Goal: Transaction & Acquisition: Purchase product/service

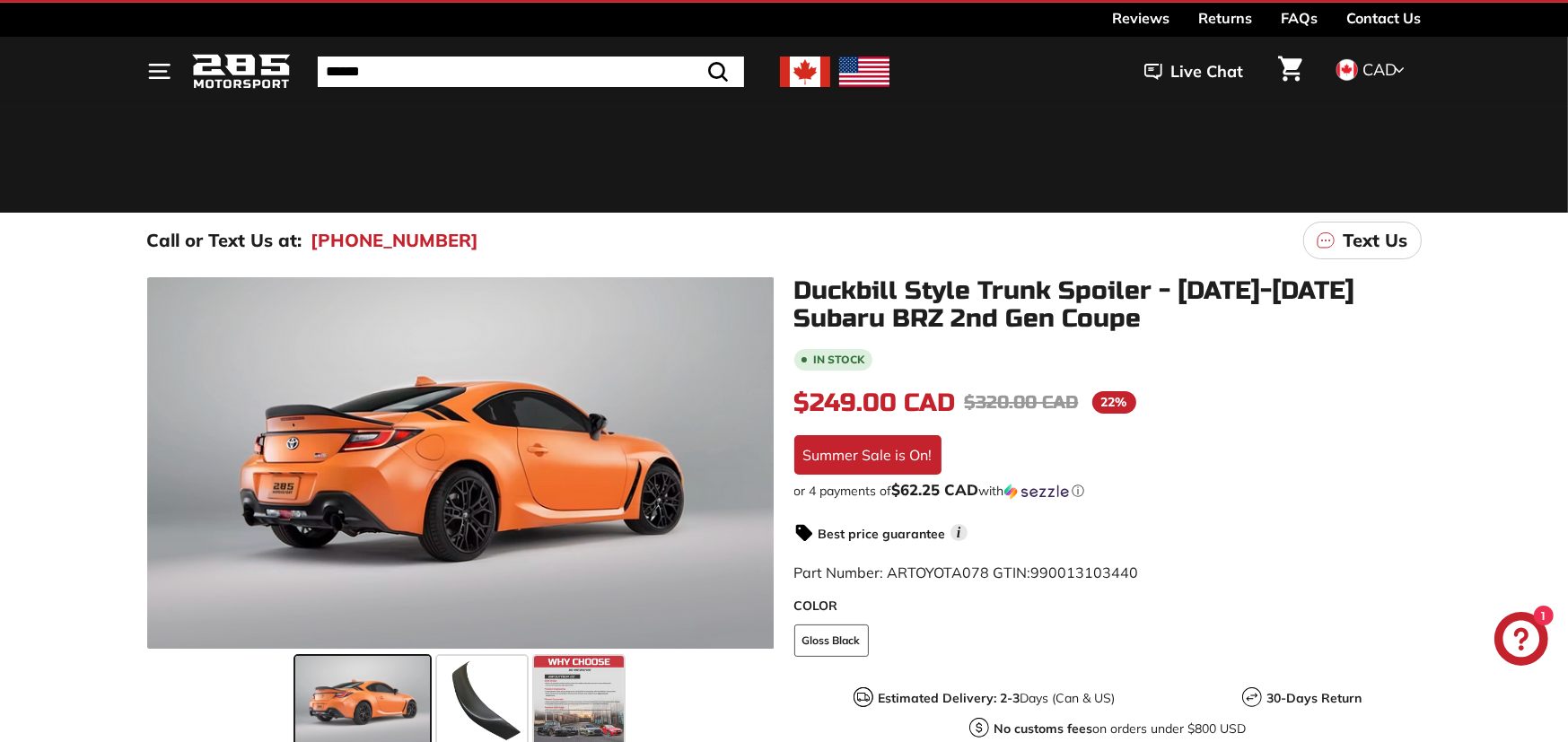
scroll to position [119, 0]
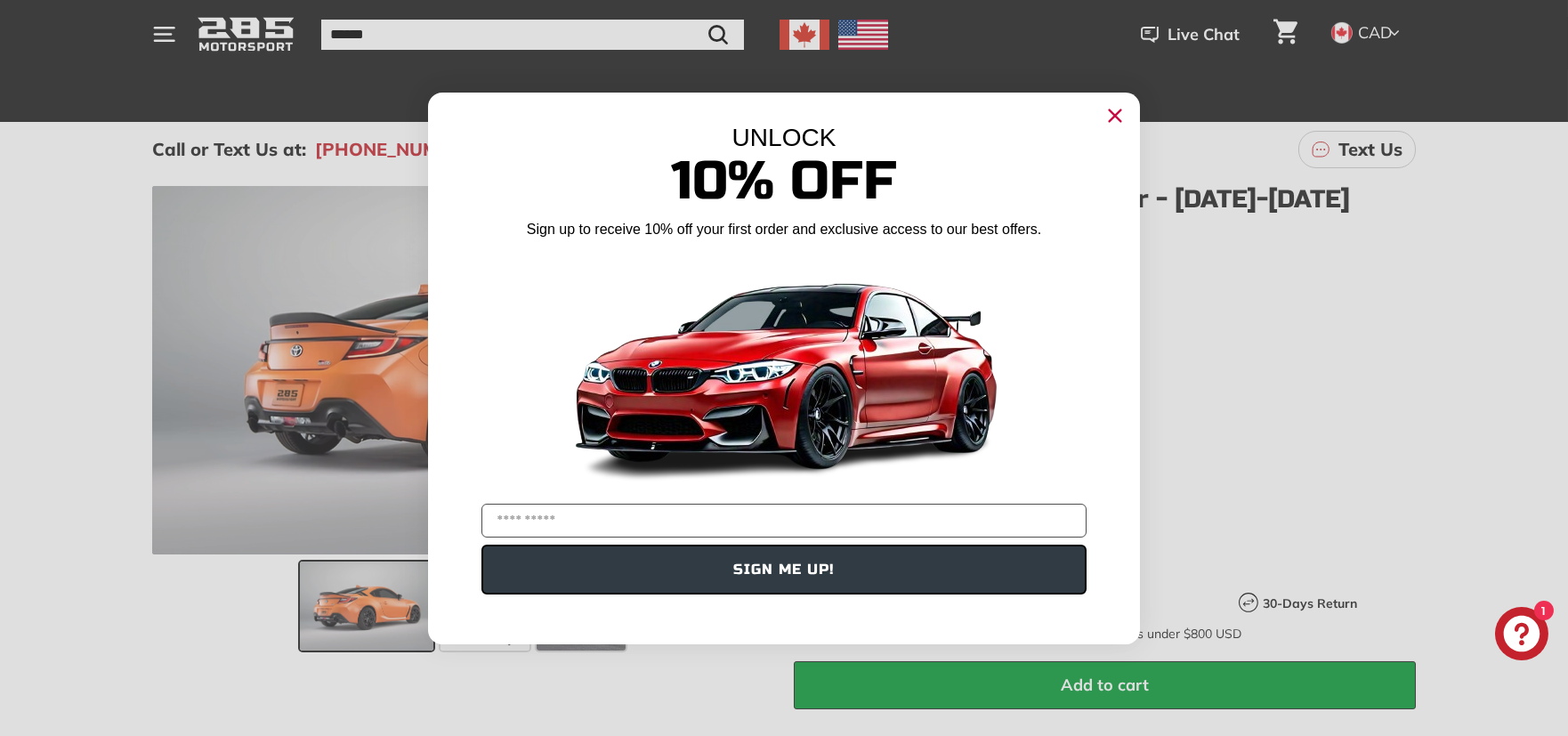
click at [1112, 111] on icon "Close dialog" at bounding box center [1115, 115] width 12 height 12
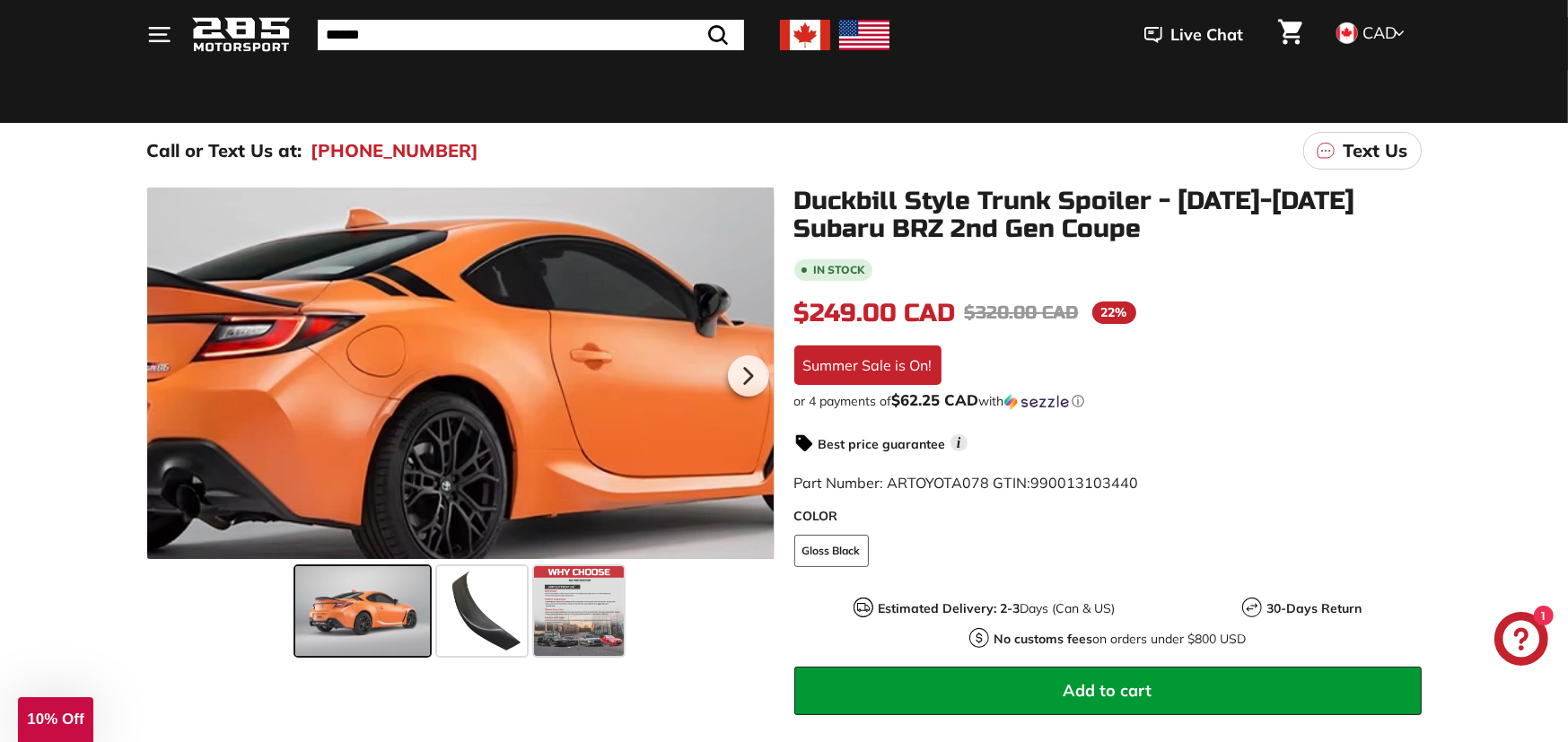
click at [484, 363] on div at bounding box center [461, 373] width 628 height 371
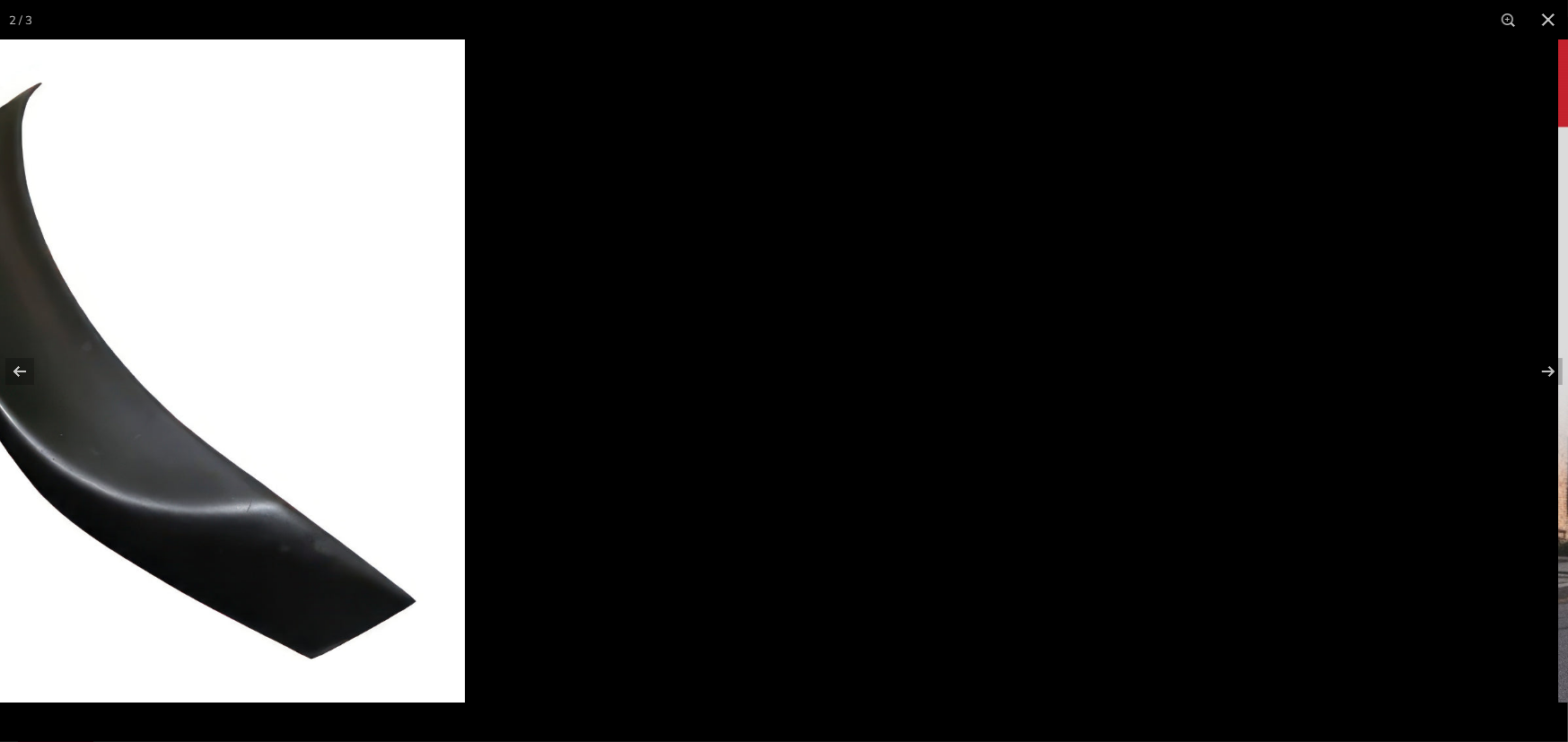
click at [452, 555] on div at bounding box center [586, 410] width 1568 height 742
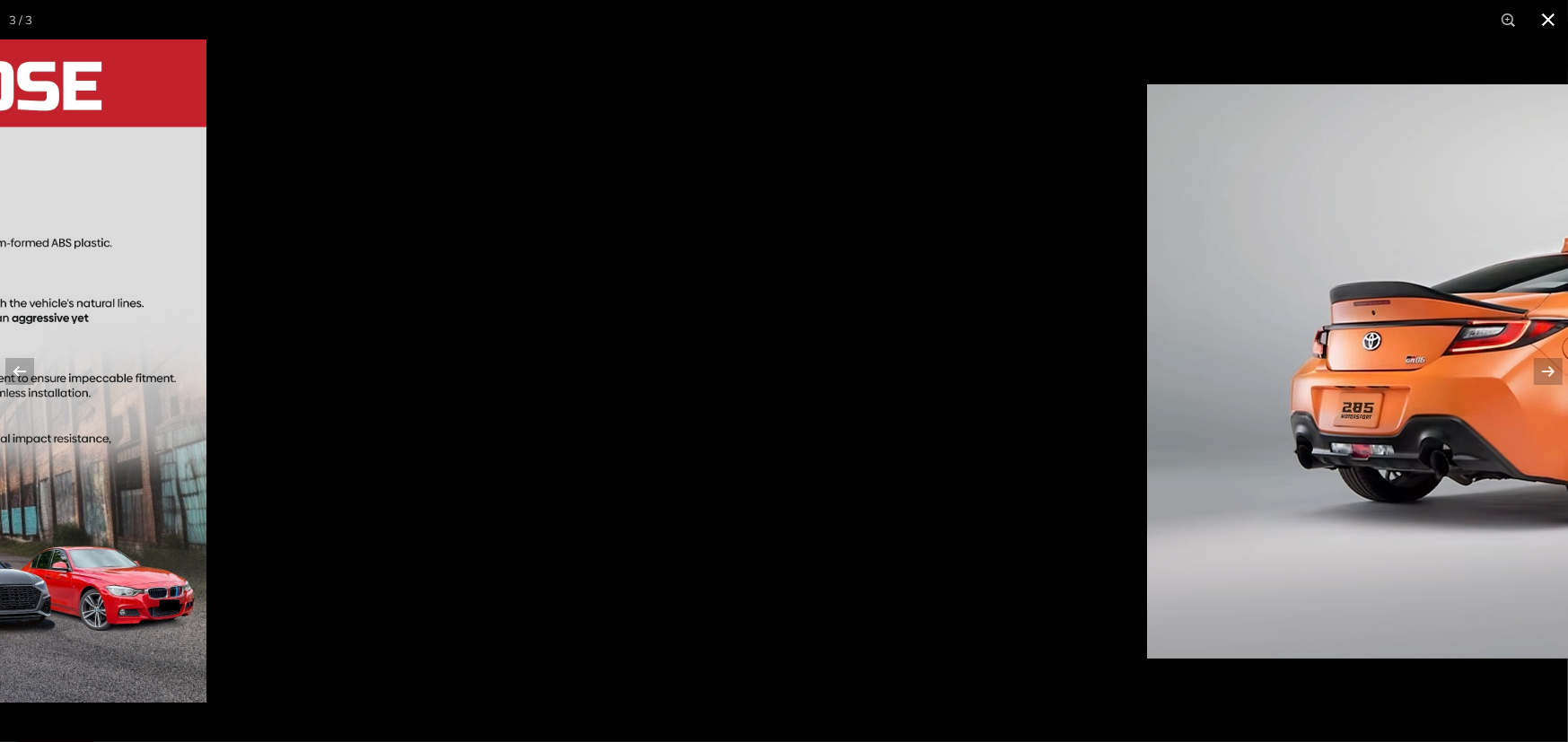
click at [233, 490] on div at bounding box center [327, 410] width 1568 height 742
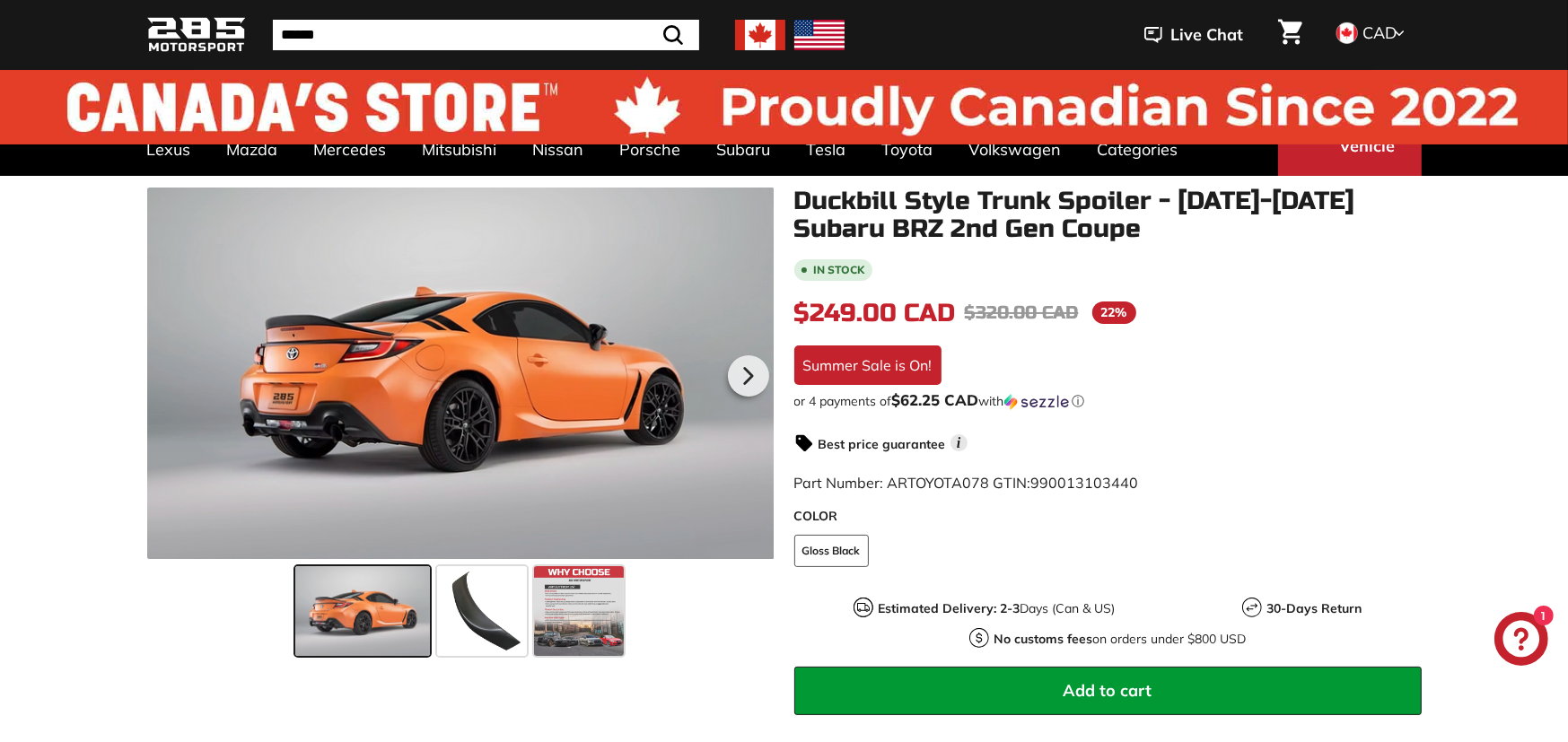
scroll to position [0, 0]
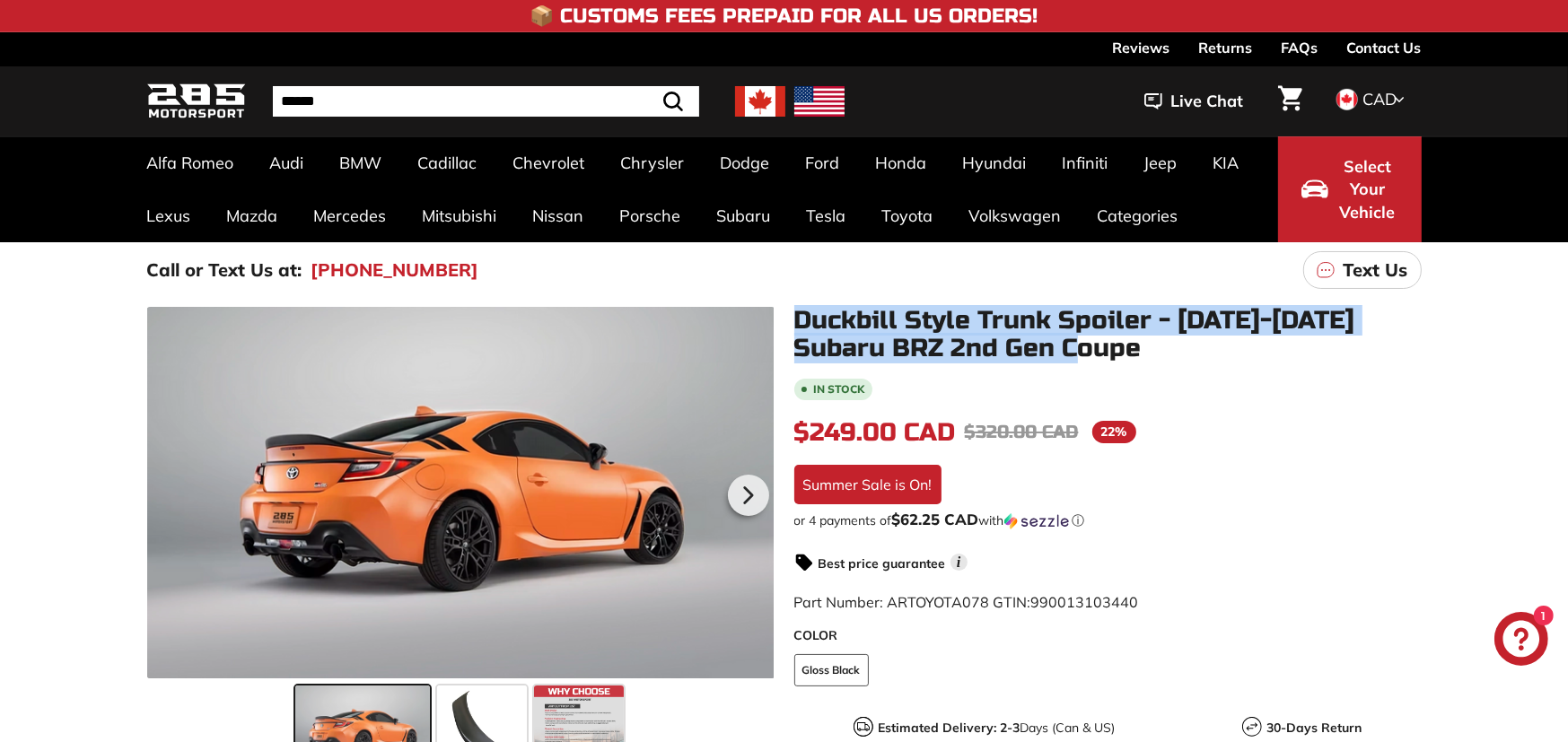
drag, startPoint x: 794, startPoint y: 312, endPoint x: 1133, endPoint y: 345, distance: 340.6
click at [1133, 345] on h1 "Duckbill Style Trunk Spoiler - 2021-2025 Subaru BRZ 2nd Gen Coupe" at bounding box center [1108, 334] width 628 height 56
copy h1 "Duckbill Style Trunk Spoiler - 2021-2025 Subaru BRZ 2nd Gen Coupe"
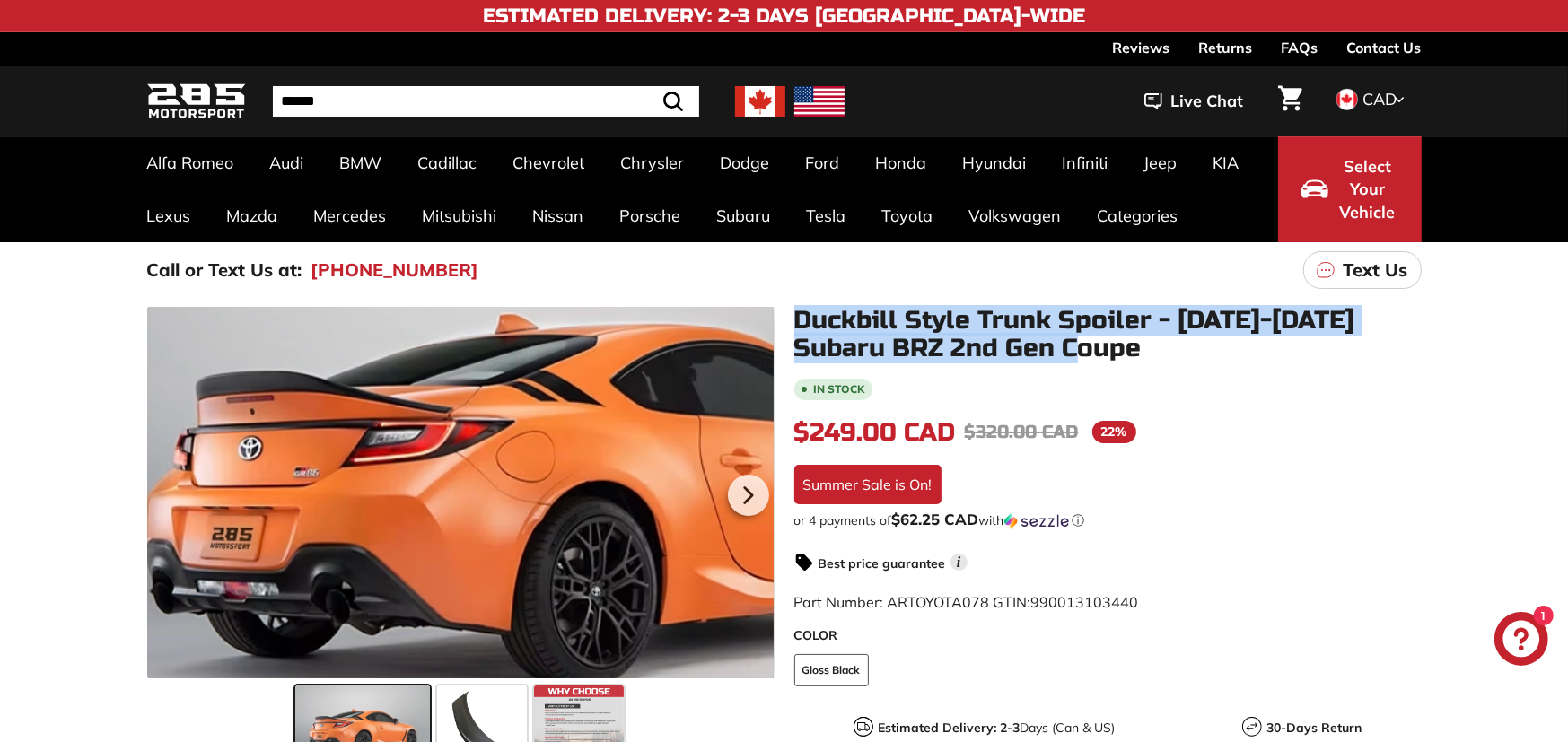
click at [335, 497] on div at bounding box center [461, 491] width 628 height 371
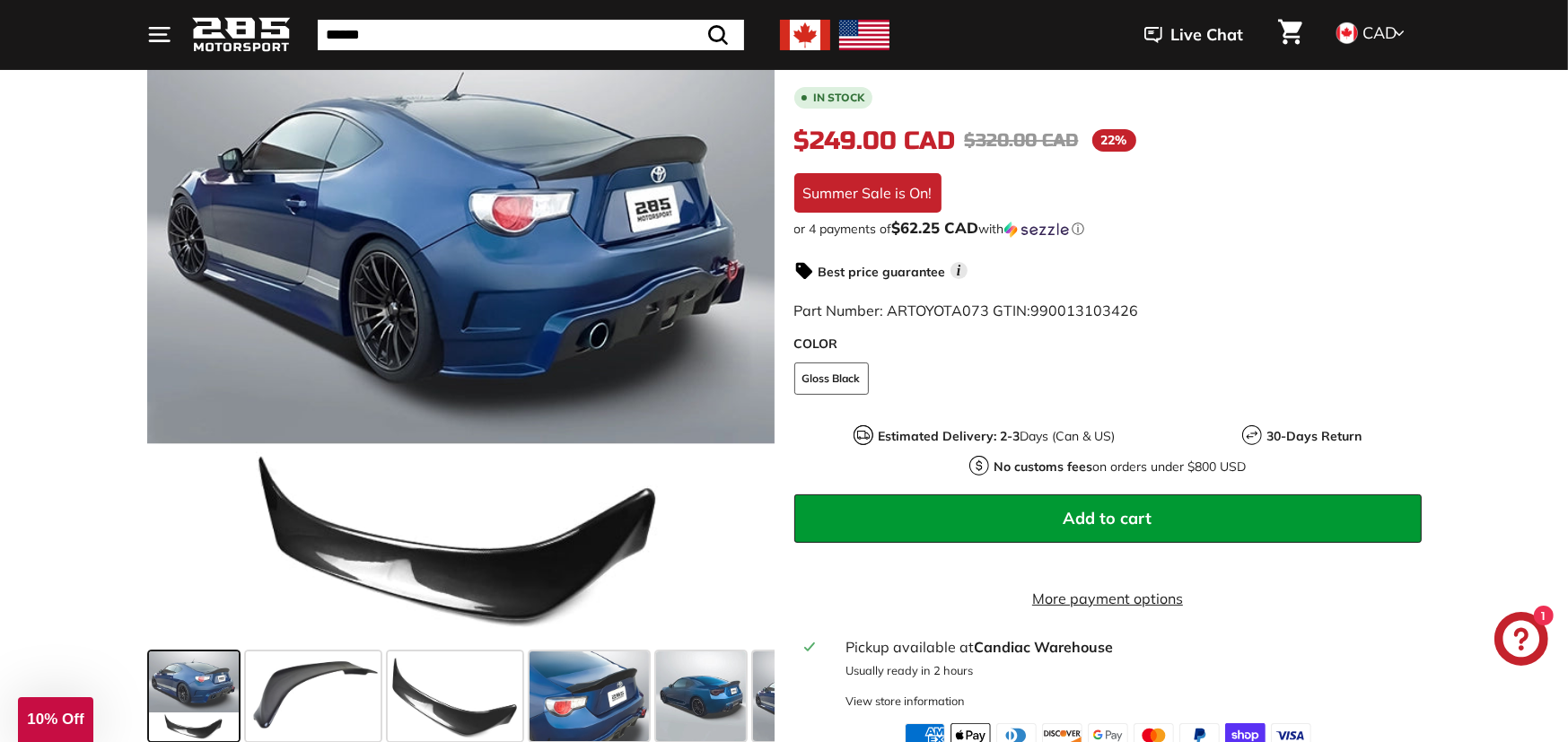
scroll to position [299, 0]
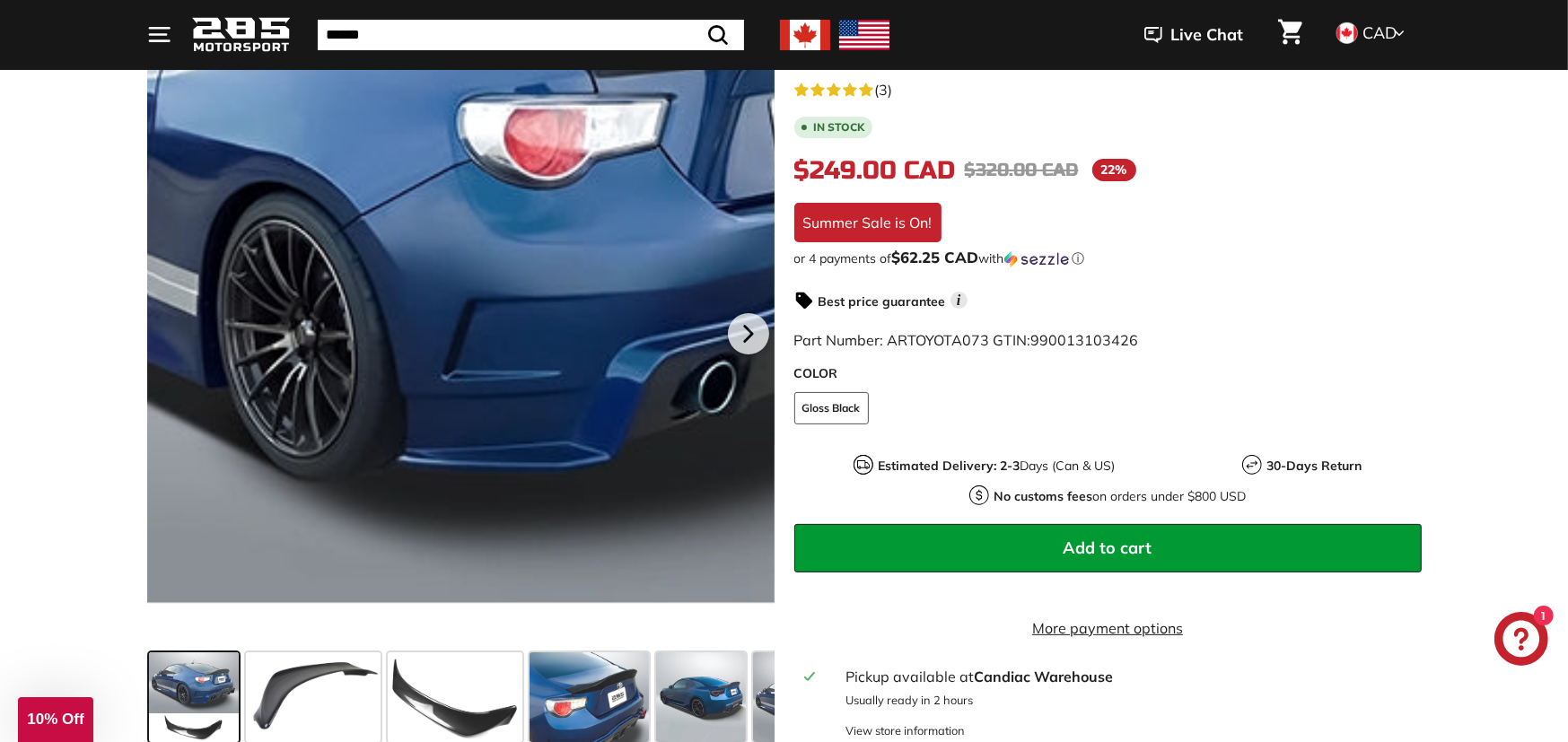
click at [481, 286] on div at bounding box center [461, 332] width 628 height 627
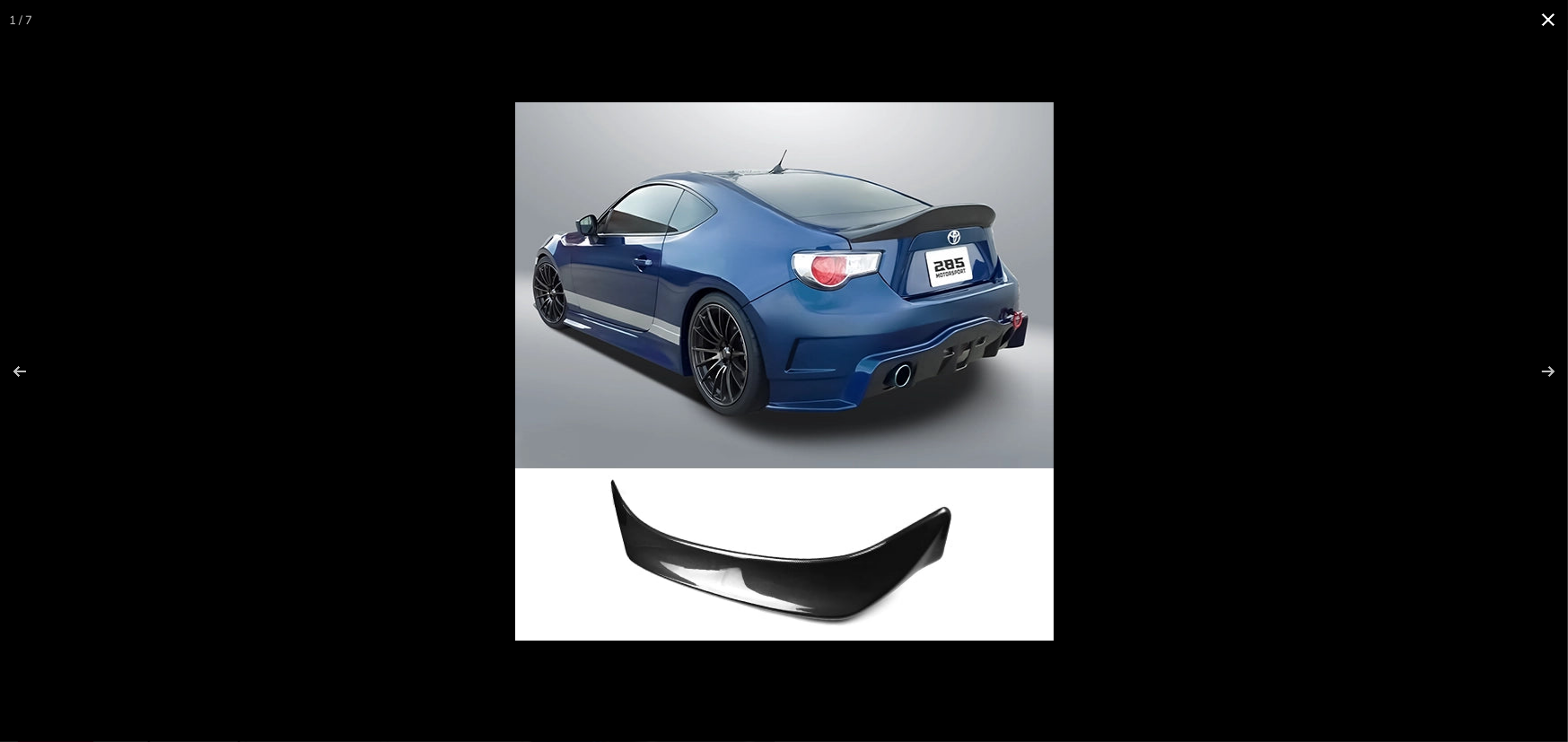
click at [1029, 326] on div at bounding box center [1151, 403] width 1272 height 602
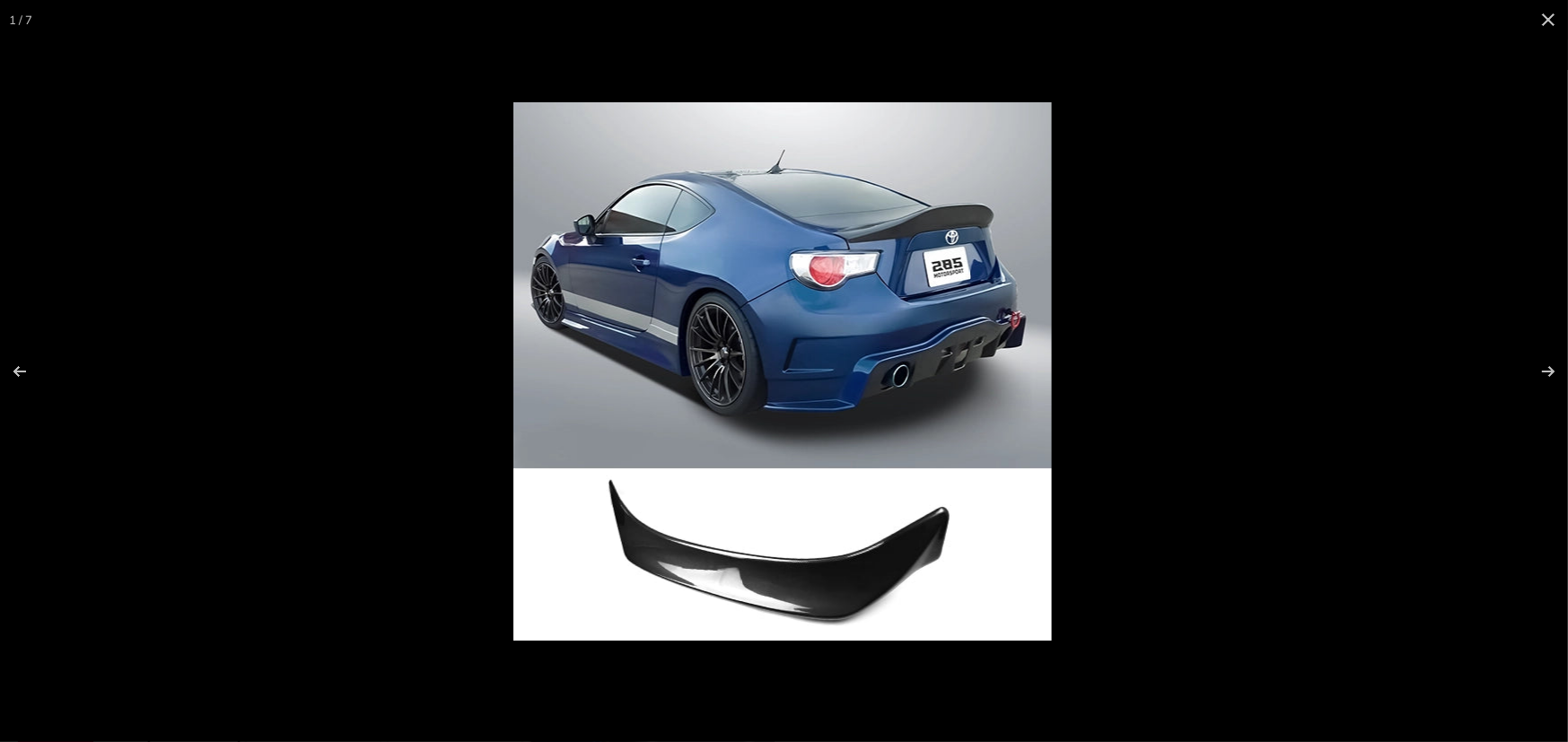
click at [875, 325] on img at bounding box center [783, 371] width 538 height 538
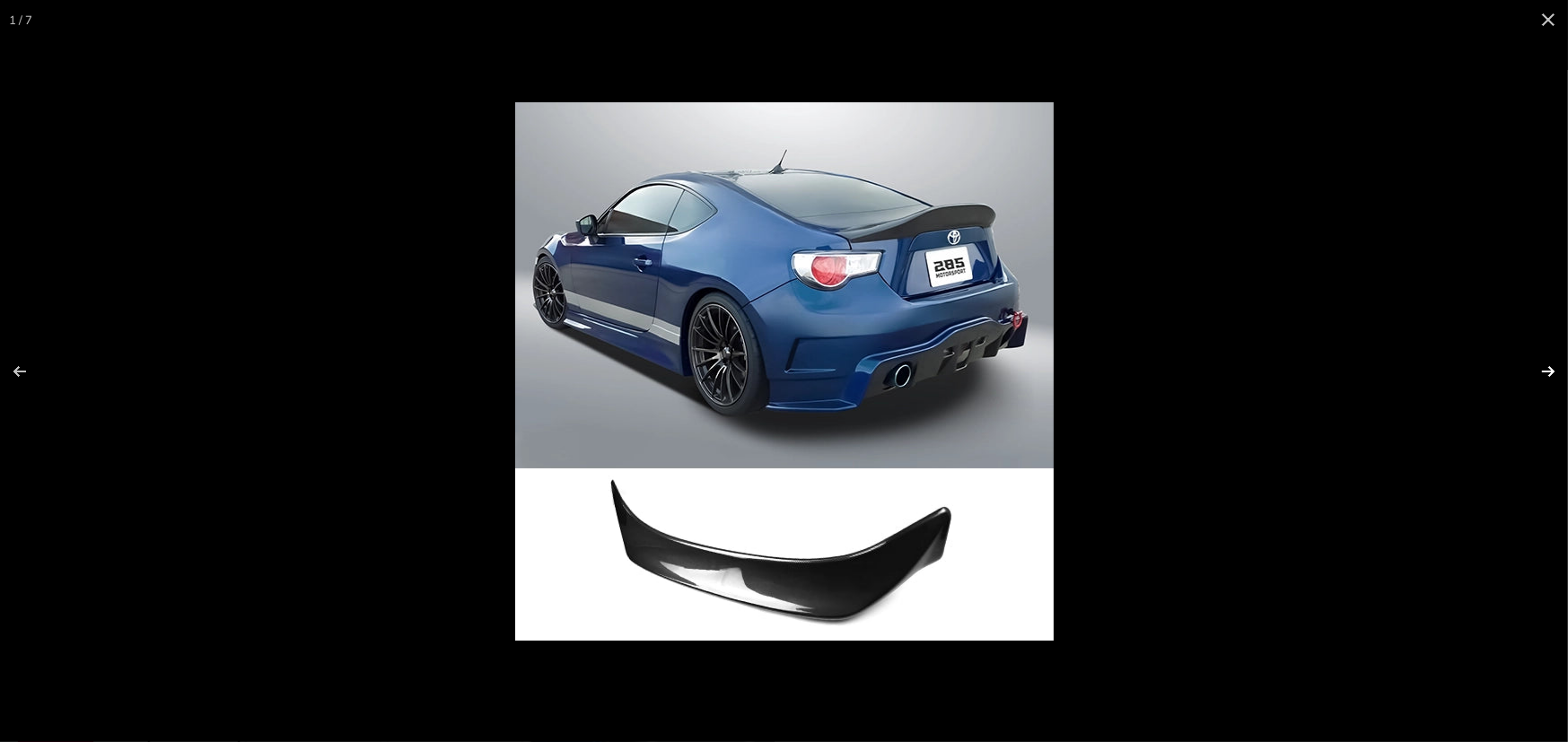
click at [1549, 365] on button at bounding box center [1536, 371] width 63 height 89
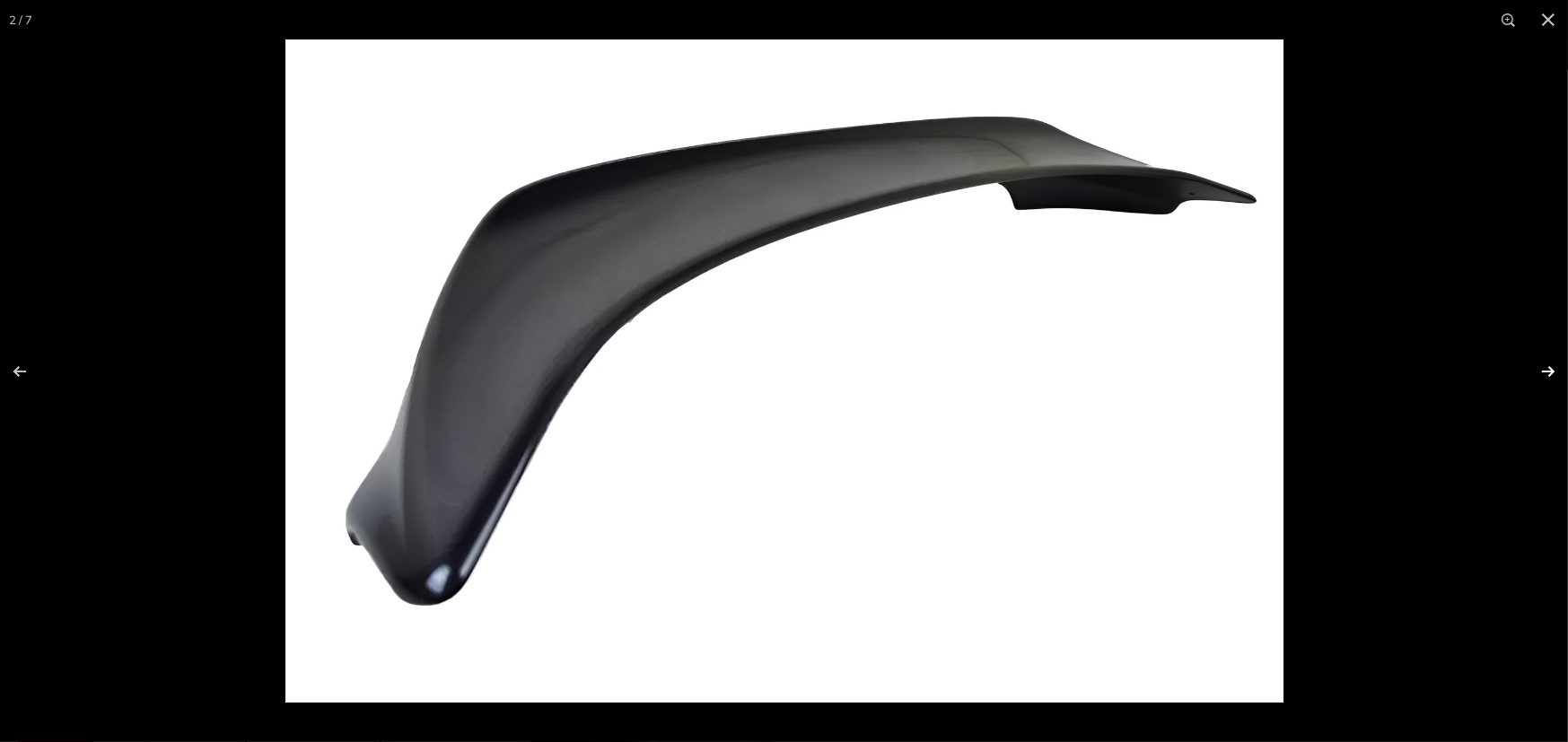
click at [1549, 365] on button at bounding box center [1536, 371] width 63 height 89
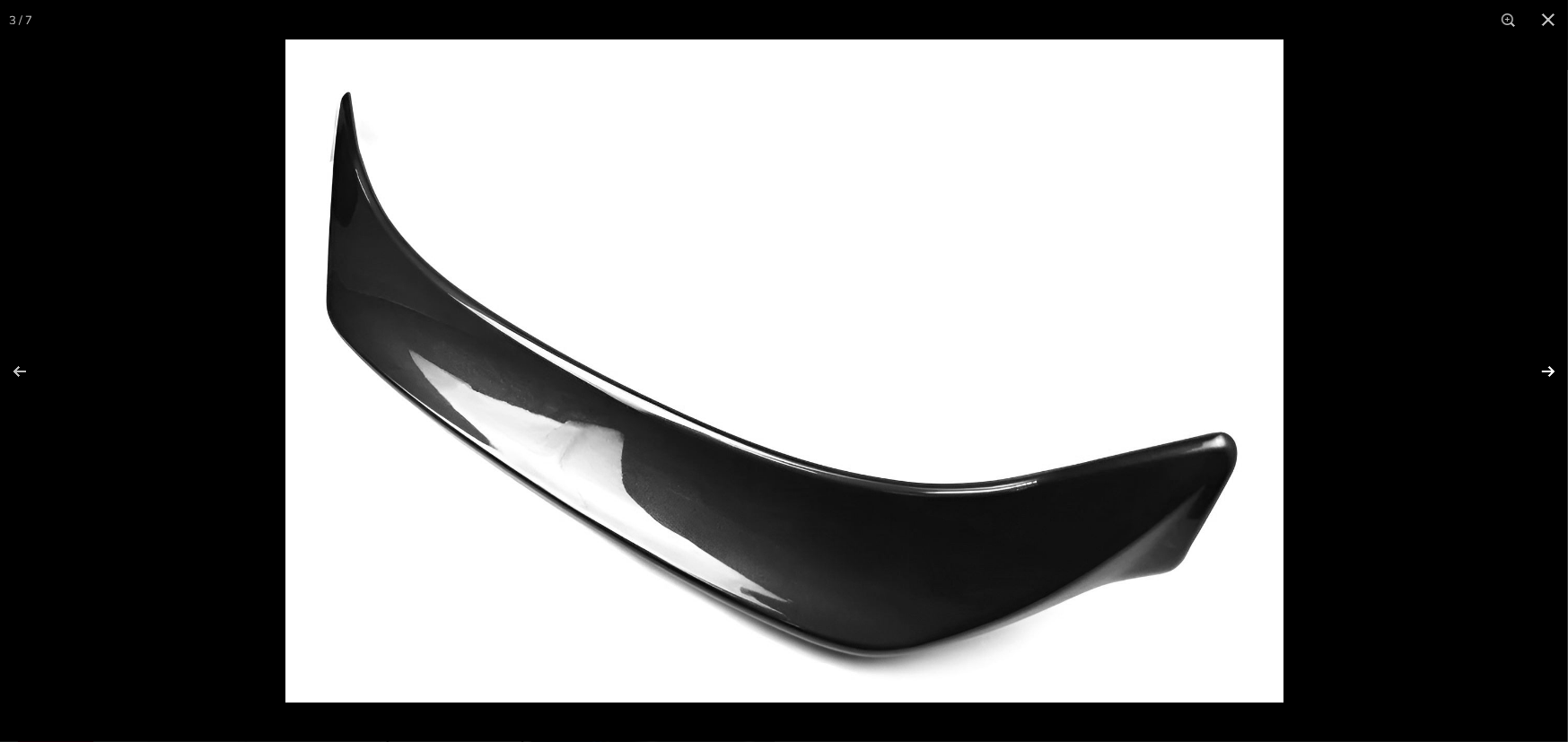
click at [1549, 365] on button at bounding box center [1536, 371] width 63 height 89
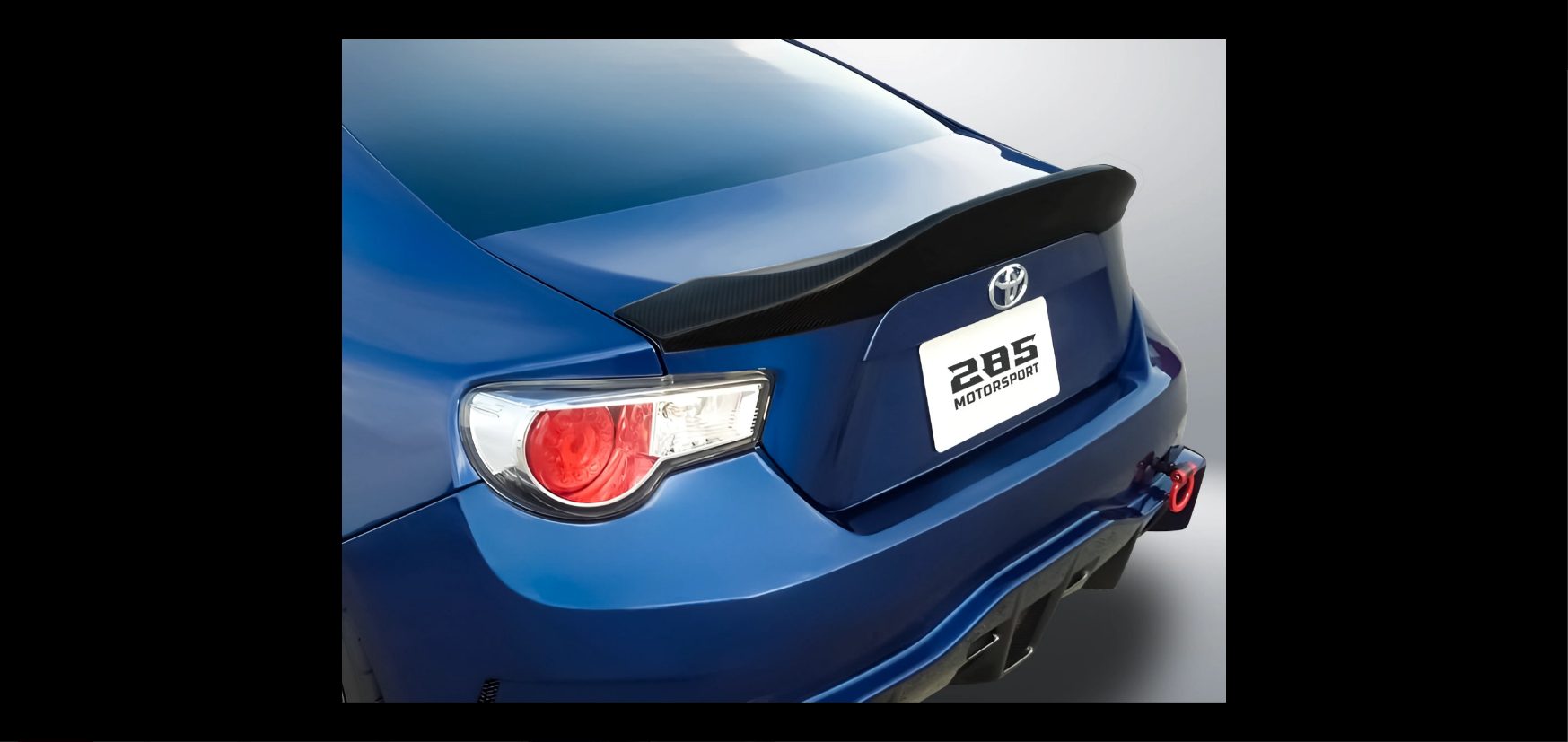
click at [1549, 365] on button at bounding box center [1536, 371] width 63 height 89
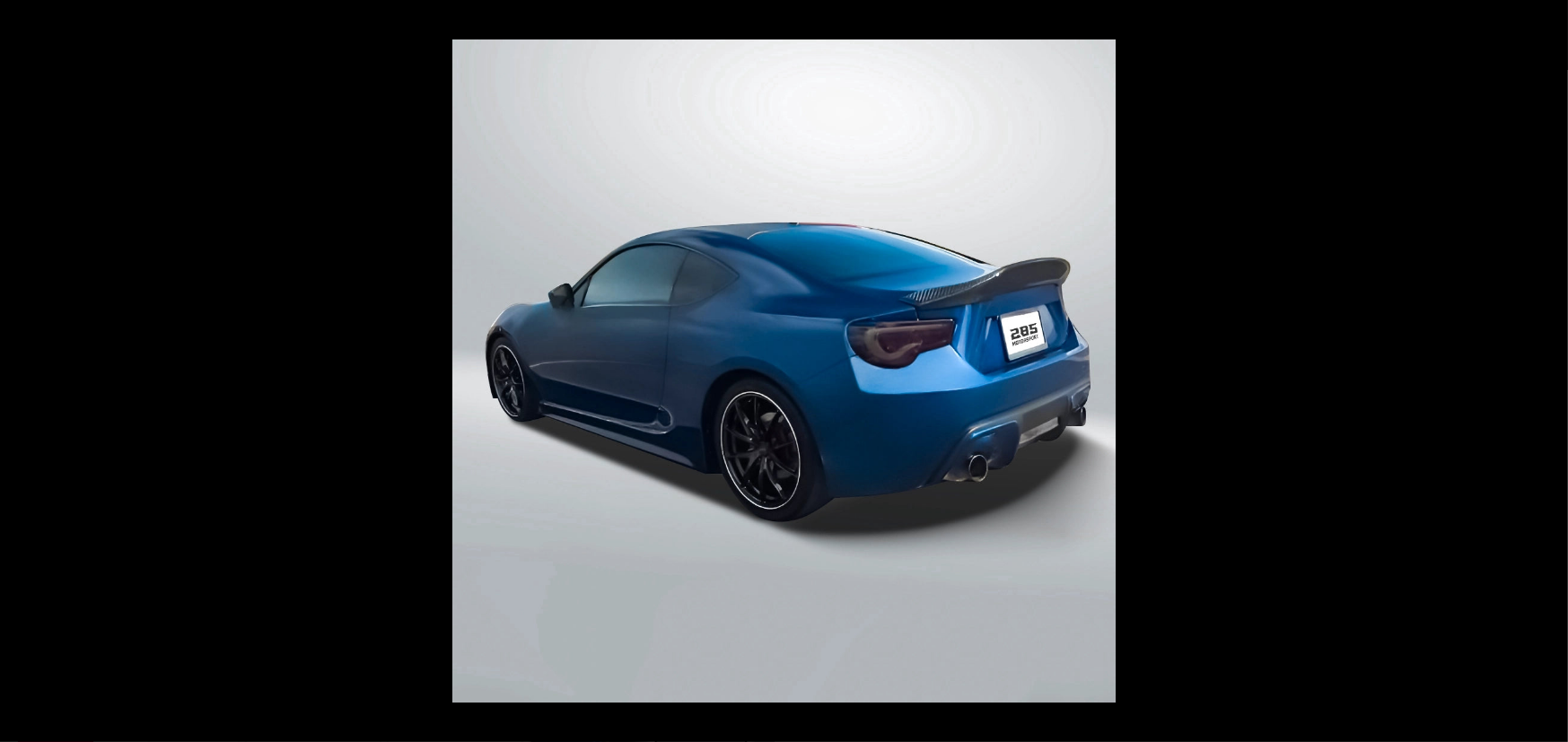
scroll to position [0, 168]
click at [1549, 365] on button at bounding box center [1536, 371] width 63 height 89
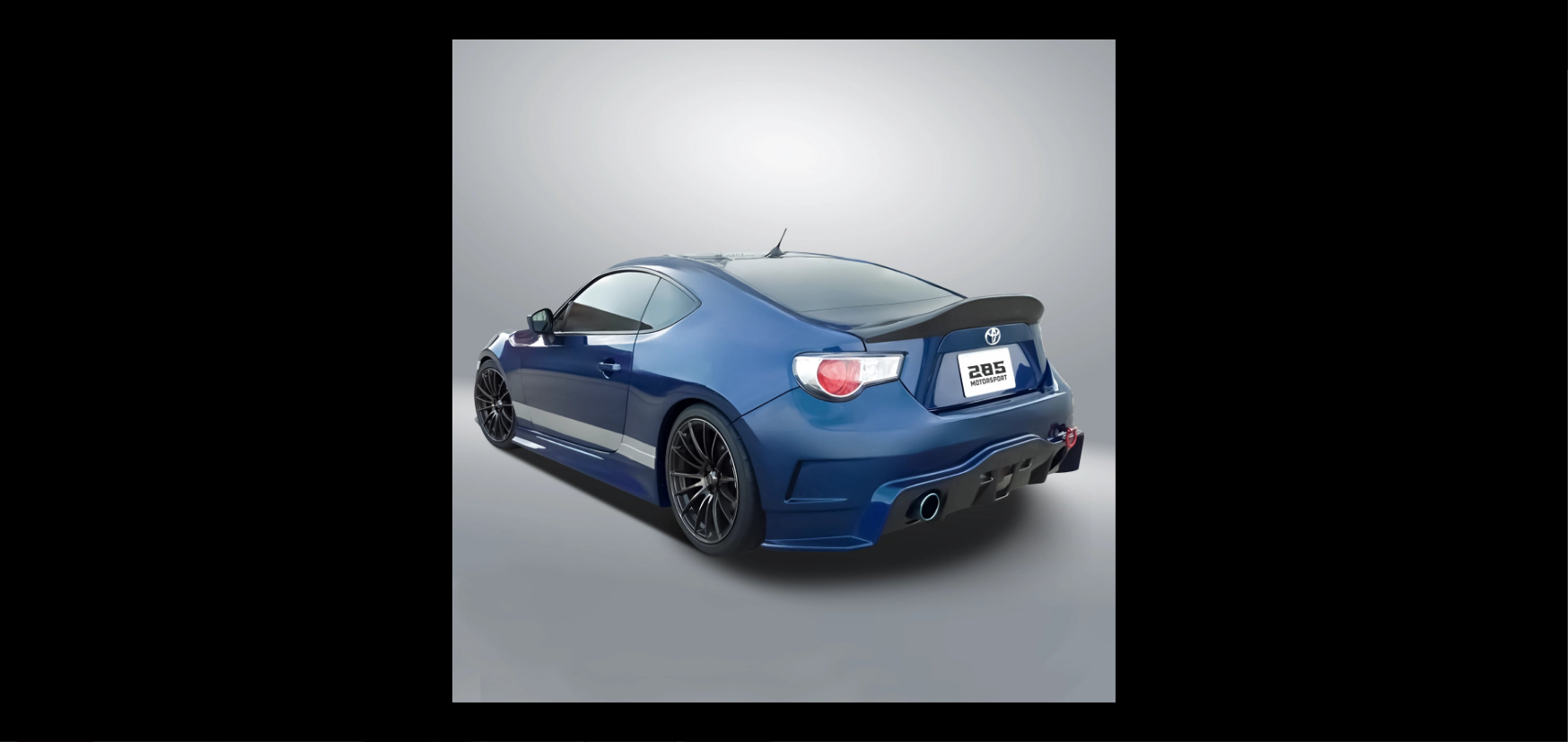
click at [1549, 365] on button at bounding box center [1536, 371] width 63 height 89
